Goal: Task Accomplishment & Management: Manage account settings

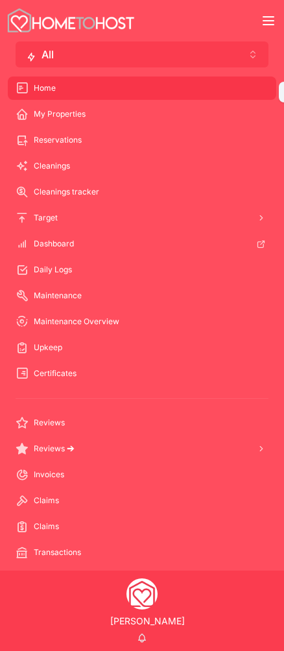
scroll to position [3, 0]
click at [262, 46] on button "All Alt 2" at bounding box center [142, 55] width 253 height 26
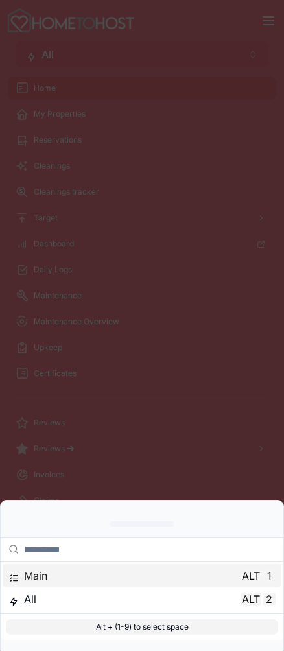
click at [169, 577] on div "Main Alt 1" at bounding box center [141, 576] width 267 height 16
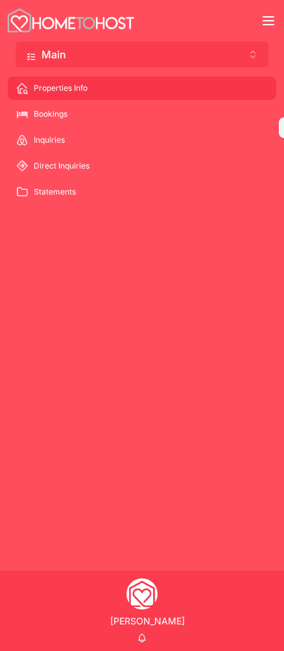
click at [41, 110] on span "Bookings" at bounding box center [51, 114] width 34 height 10
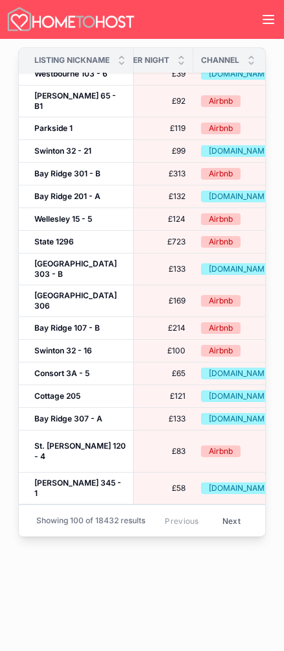
scroll to position [1358, 0]
click at [238, 526] on button "Next" at bounding box center [231, 521] width 36 height 21
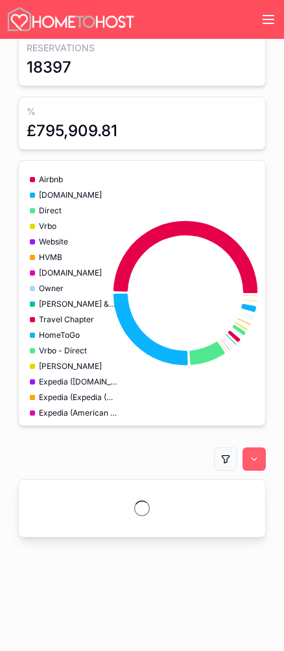
scroll to position [13, 0]
click at [44, 470] on span "ICAB" at bounding box center [48, 475] width 18 height 10
click at [46, 470] on span "ICAB" at bounding box center [48, 475] width 18 height 10
click at [255, 306] on icon "chart" at bounding box center [248, 308] width 15 height 8
click at [243, 309] on icon "chart" at bounding box center [248, 308] width 15 height 8
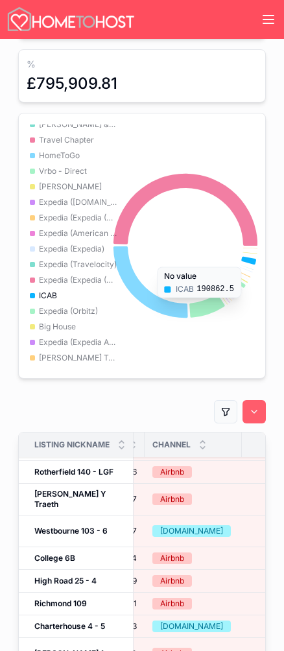
scroll to position [963, 0]
